Goal: Task Accomplishment & Management: Complete application form

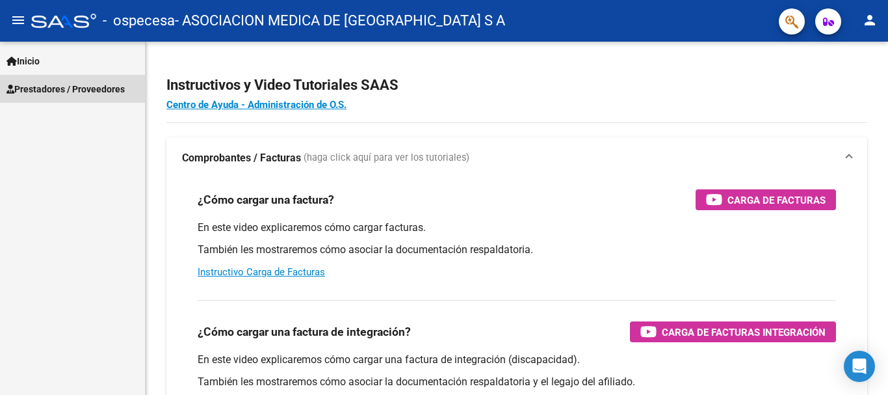
click at [47, 80] on link "Prestadores / Proveedores" at bounding box center [72, 89] width 145 height 28
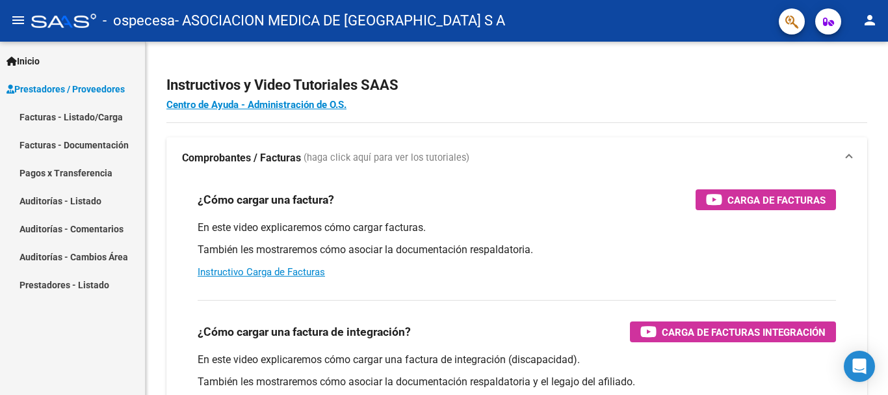
click at [49, 116] on link "Facturas - Listado/Carga" at bounding box center [72, 117] width 145 height 28
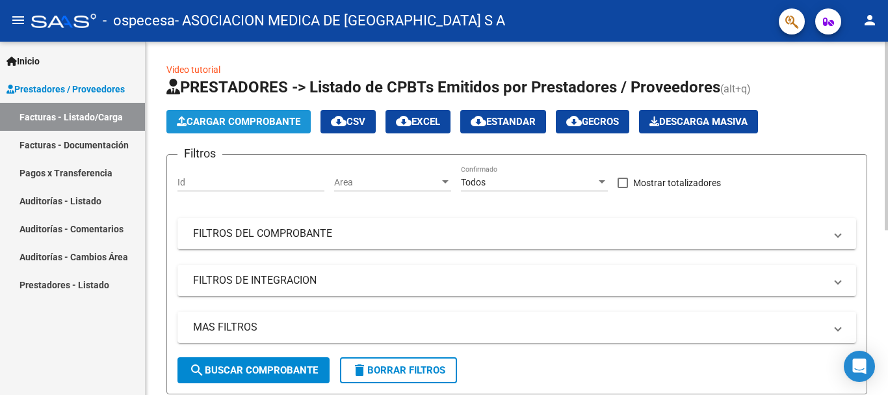
click at [267, 122] on span "Cargar Comprobante" at bounding box center [238, 122] width 123 height 12
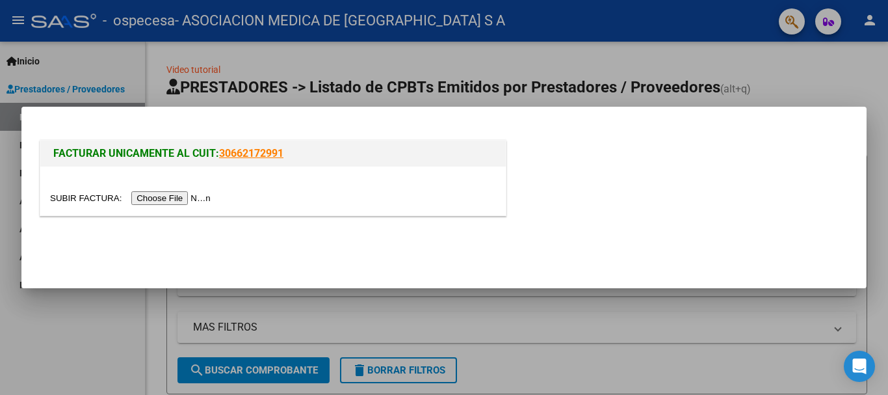
click at [148, 197] on input "file" at bounding box center [132, 198] width 164 height 14
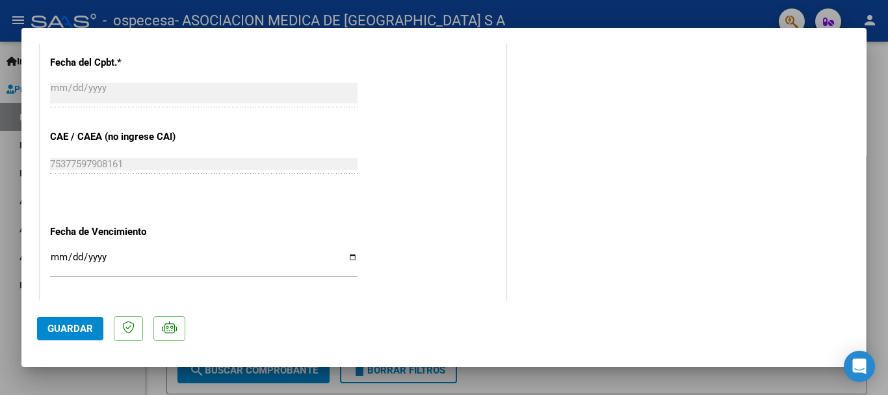
scroll to position [669, 0]
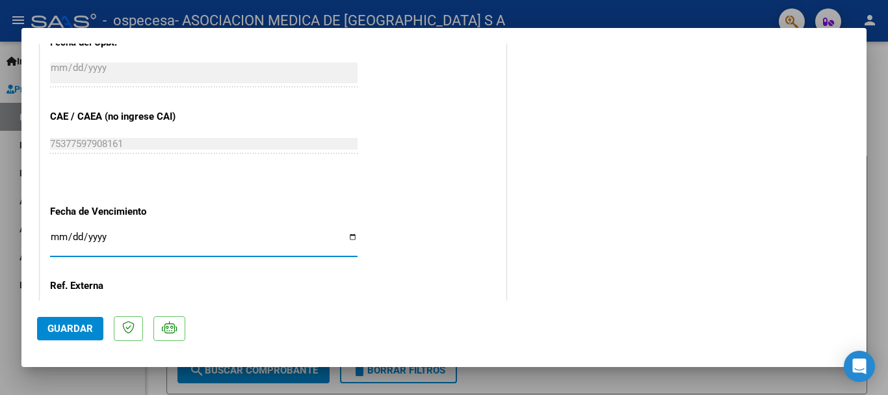
click at [348, 235] on input "Ingresar la fecha" at bounding box center [203, 241] width 307 height 21
type input "2025-09-19"
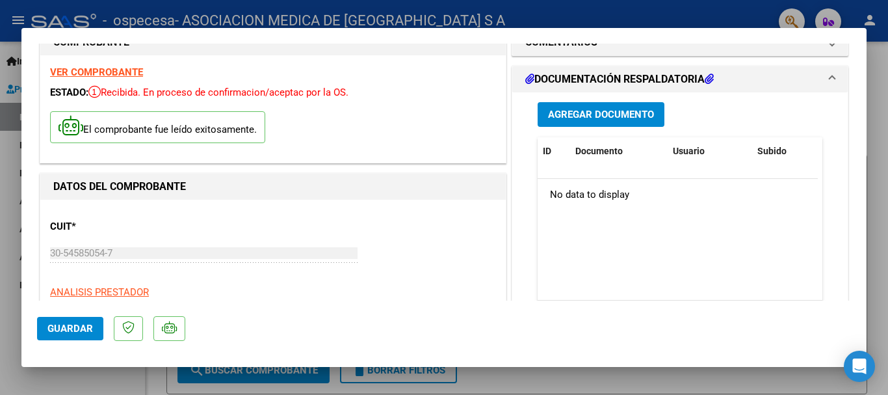
scroll to position [29, 0]
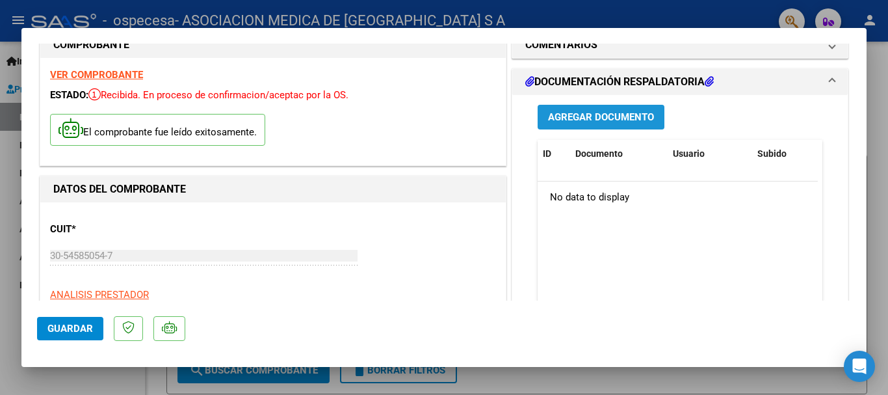
click at [573, 109] on button "Agregar Documento" at bounding box center [600, 117] width 127 height 24
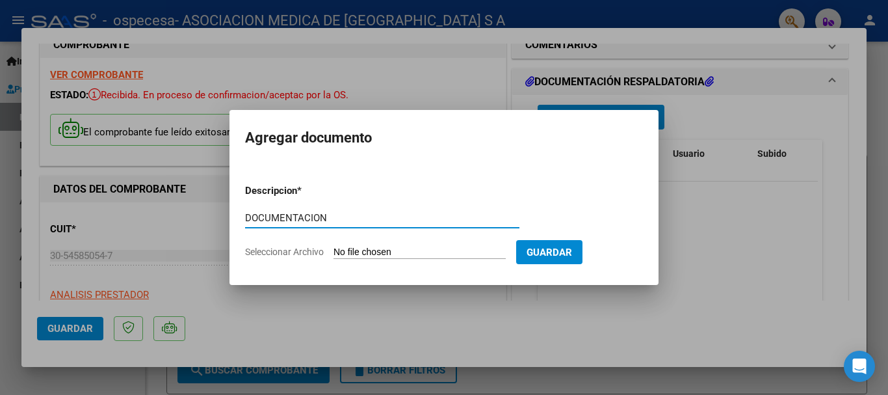
type input "DOCUMENTACION"
click at [383, 254] on input "Seleccionar Archivo" at bounding box center [419, 252] width 172 height 12
type input "C:\fakepath\FB 4987 RENDICION CERAMISTAS.pdf"
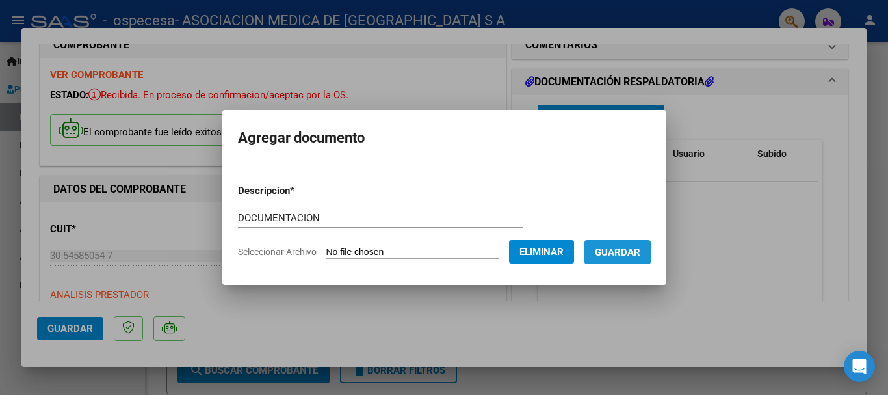
click at [640, 246] on span "Guardar" at bounding box center [617, 252] width 45 height 12
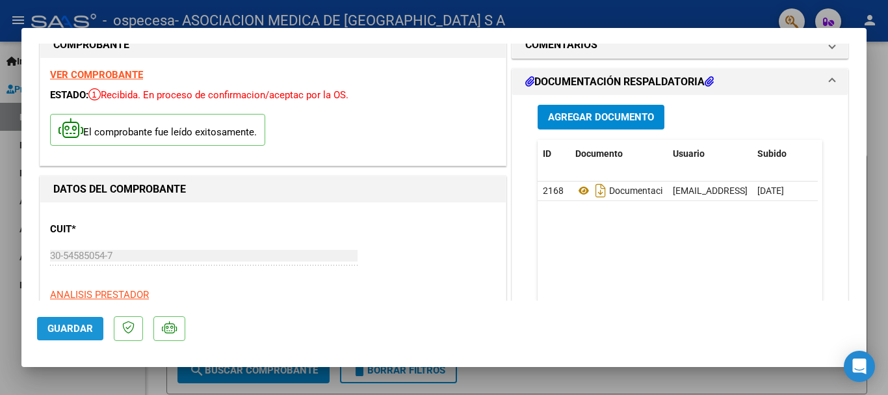
click at [60, 330] on span "Guardar" at bounding box center [69, 328] width 45 height 12
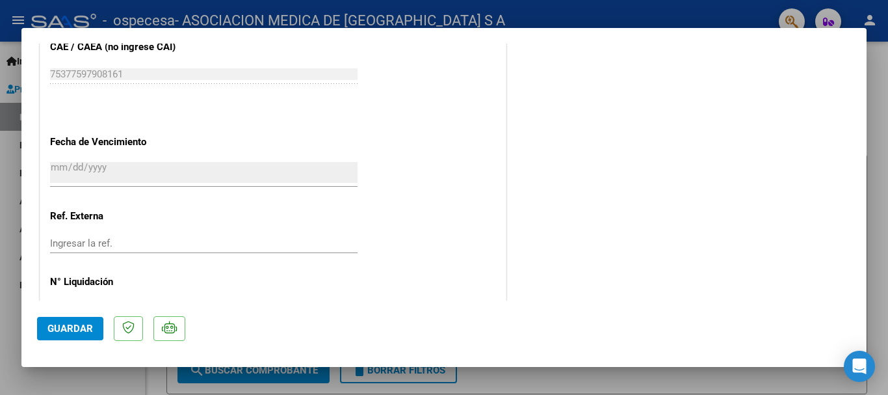
scroll to position [782, 0]
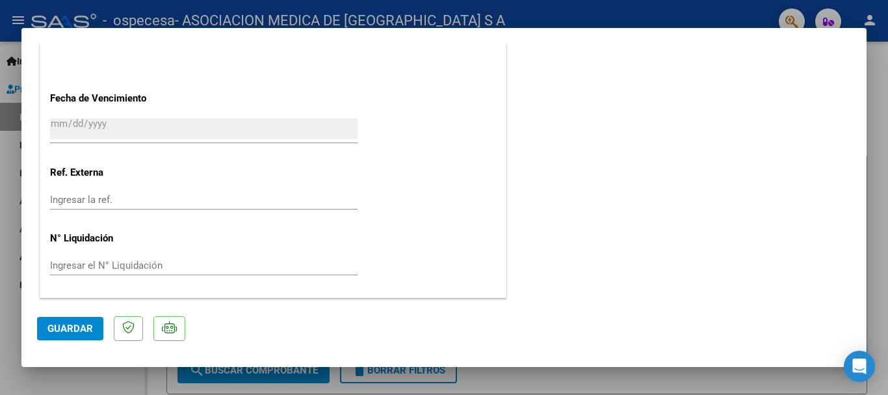
click at [12, 18] on div at bounding box center [444, 197] width 888 height 395
type input "$ 0,00"
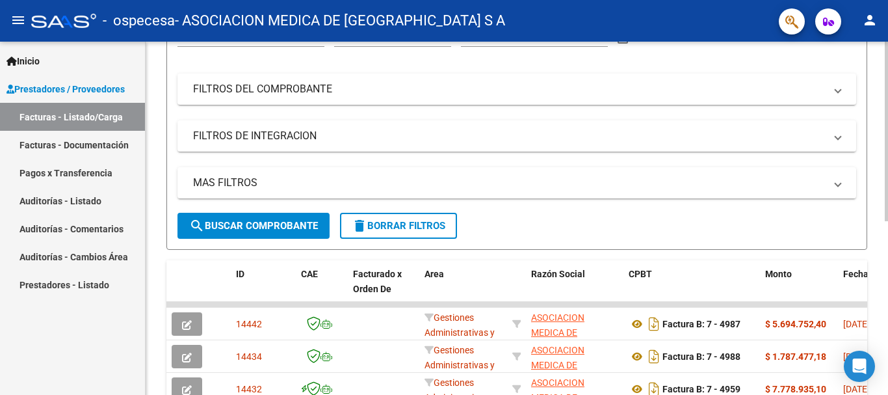
scroll to position [176, 0]
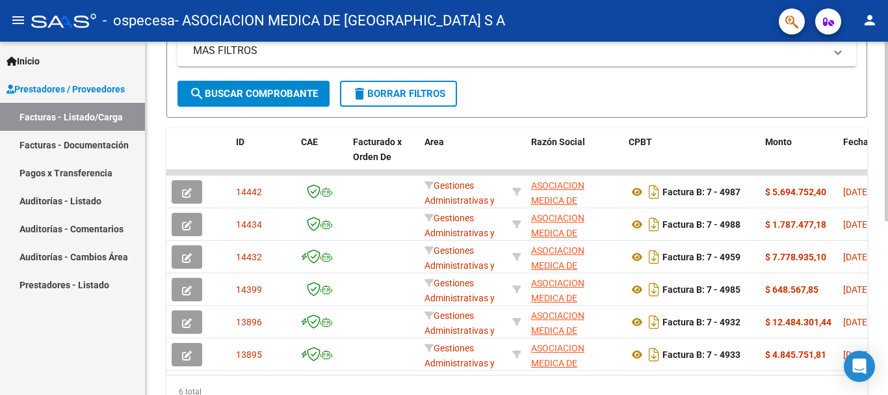
click at [872, 346] on div "Video tutorial PRESTADORES -> Listado de CPBTs Emitidos por Prestadores / Prove…" at bounding box center [518, 107] width 745 height 684
